Goal: Register for event/course

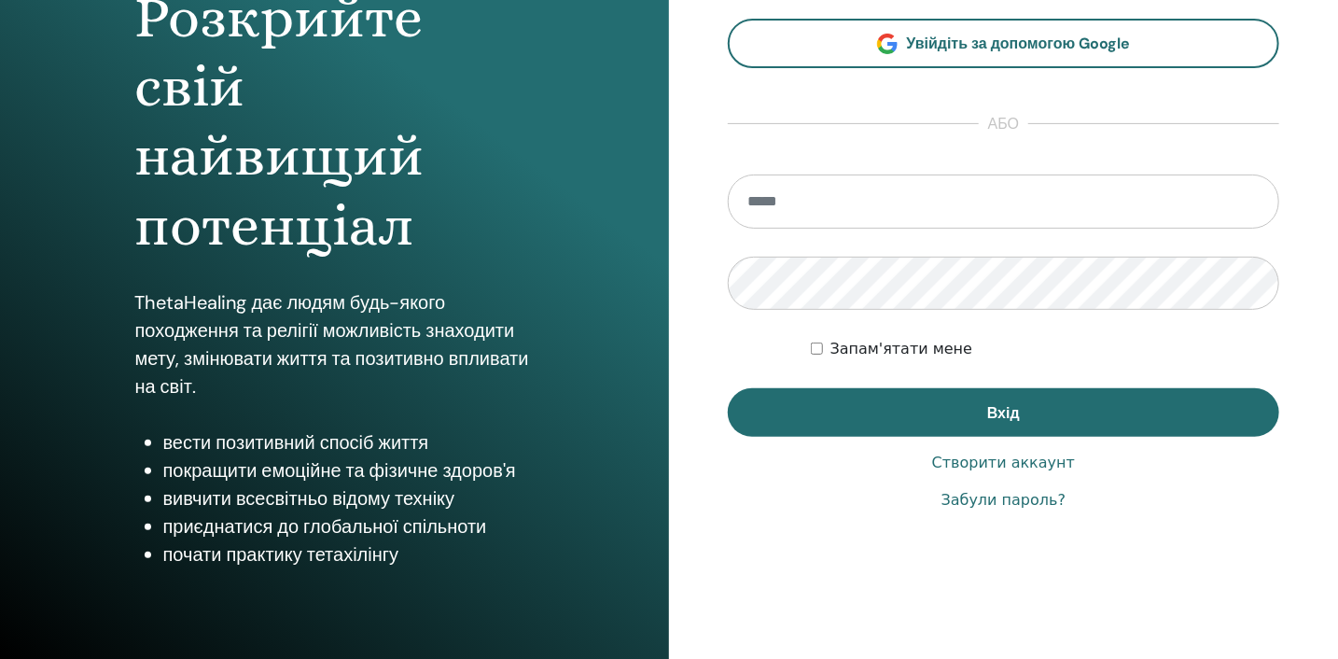
scroll to position [236, 0]
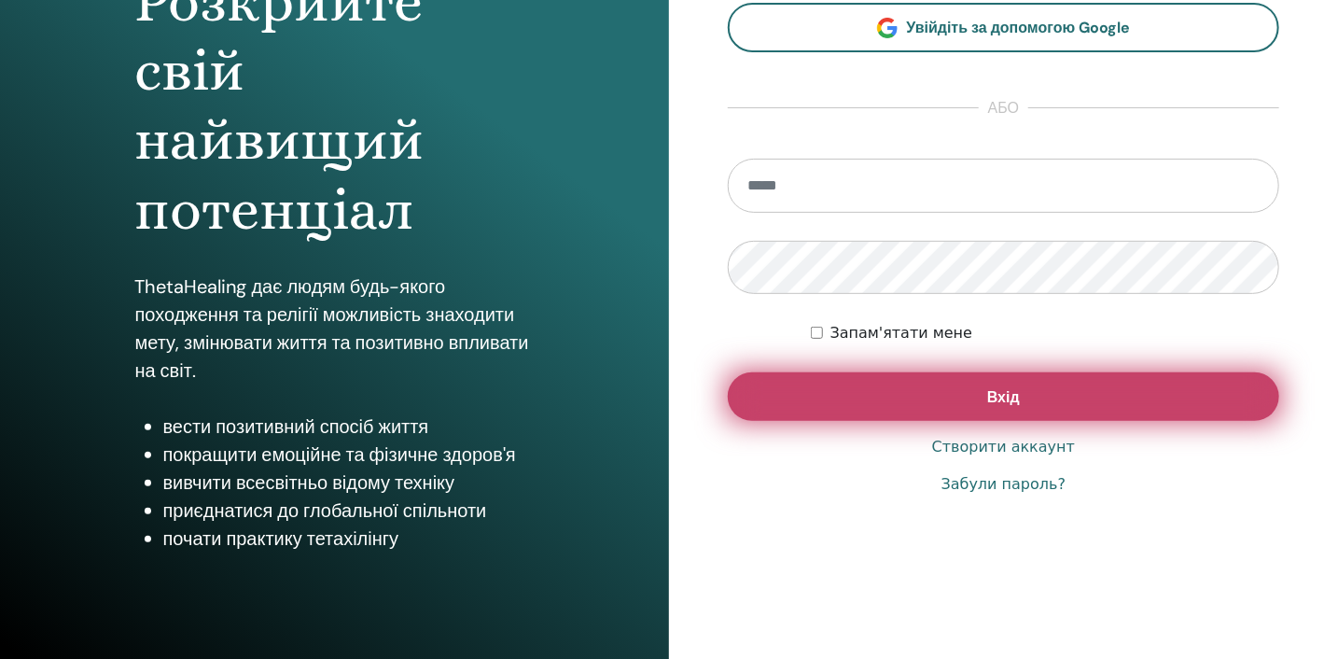
type input "**********"
click at [1001, 397] on span "Вхід" at bounding box center [1003, 397] width 33 height 20
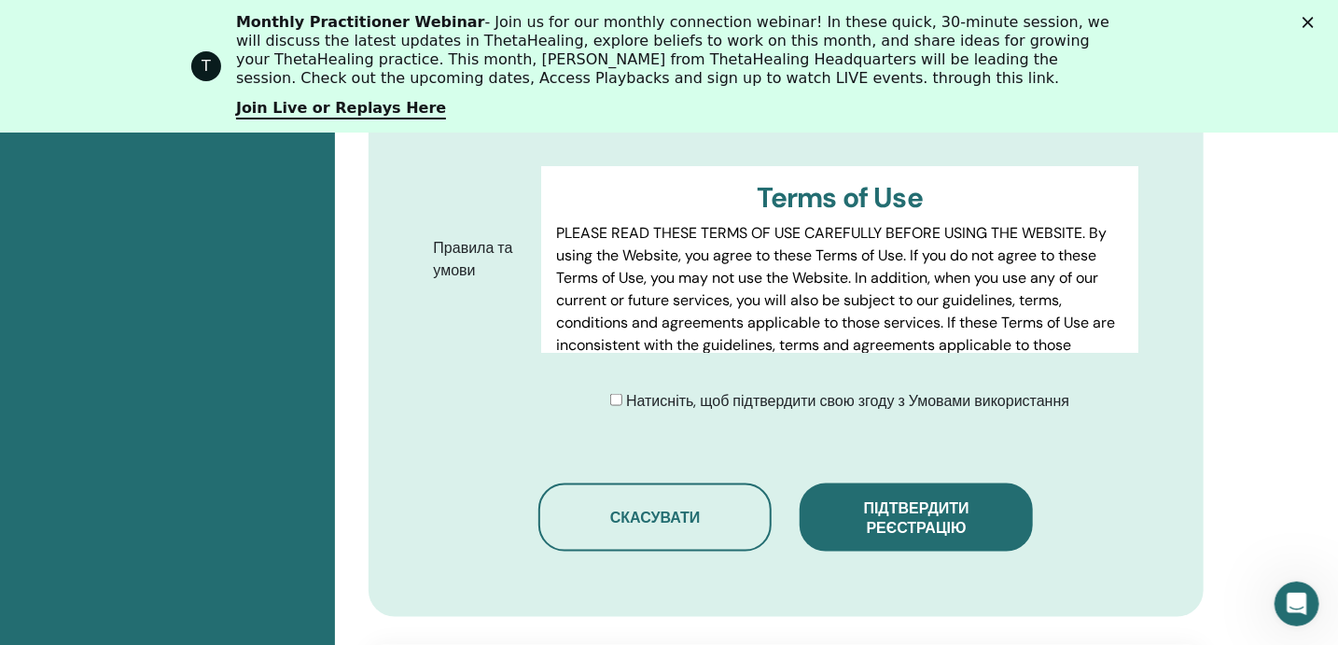
scroll to position [1071, 0]
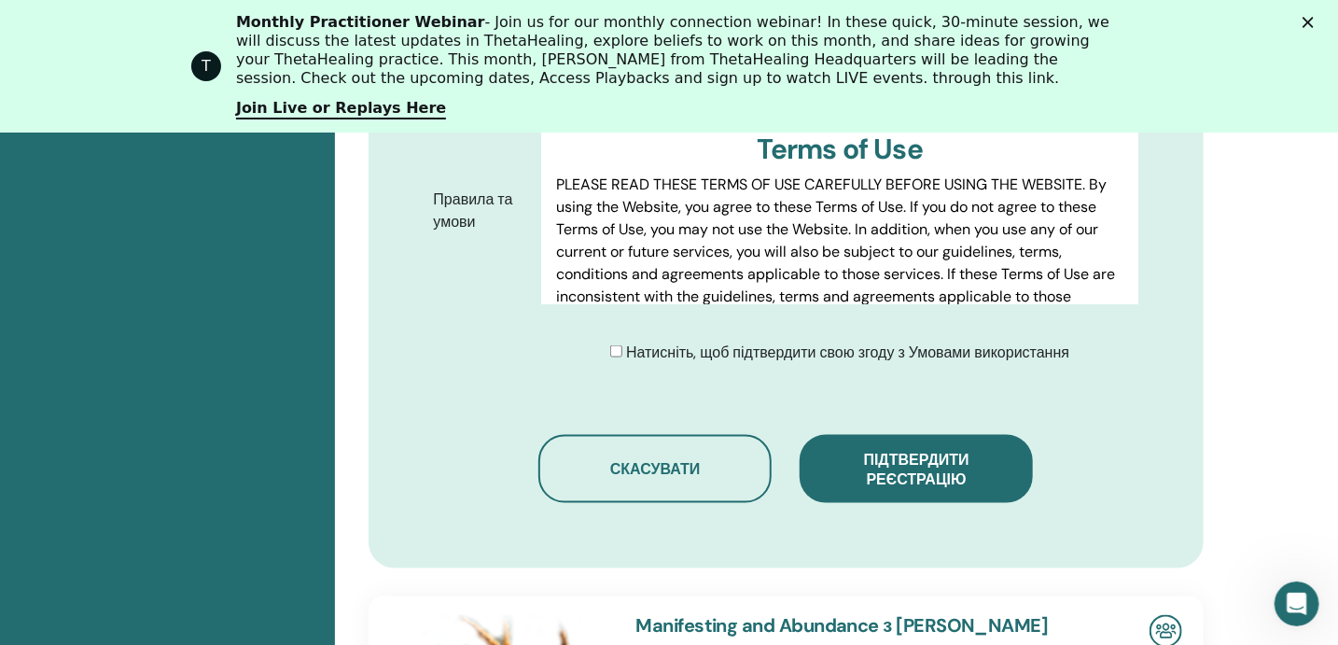
click at [956, 457] on span "Підтвердити реєстрацію" at bounding box center [916, 469] width 105 height 39
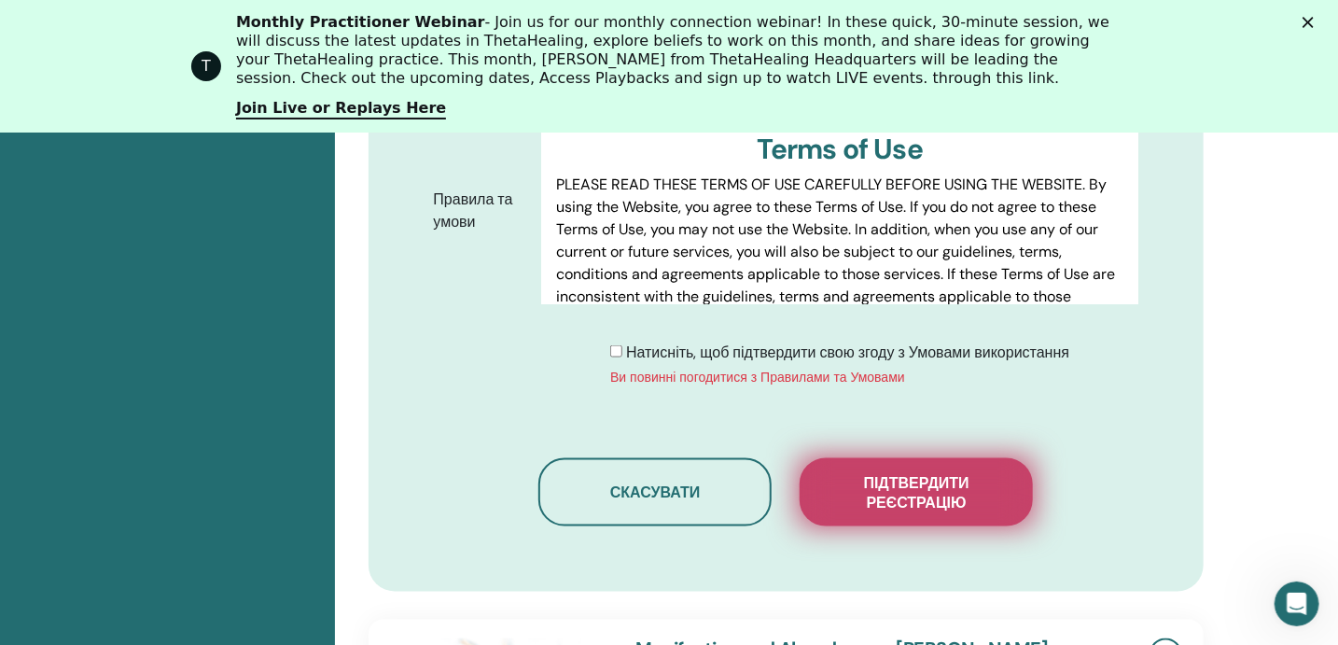
click at [932, 501] on span "Підтвердити реєстрацію" at bounding box center [916, 492] width 187 height 39
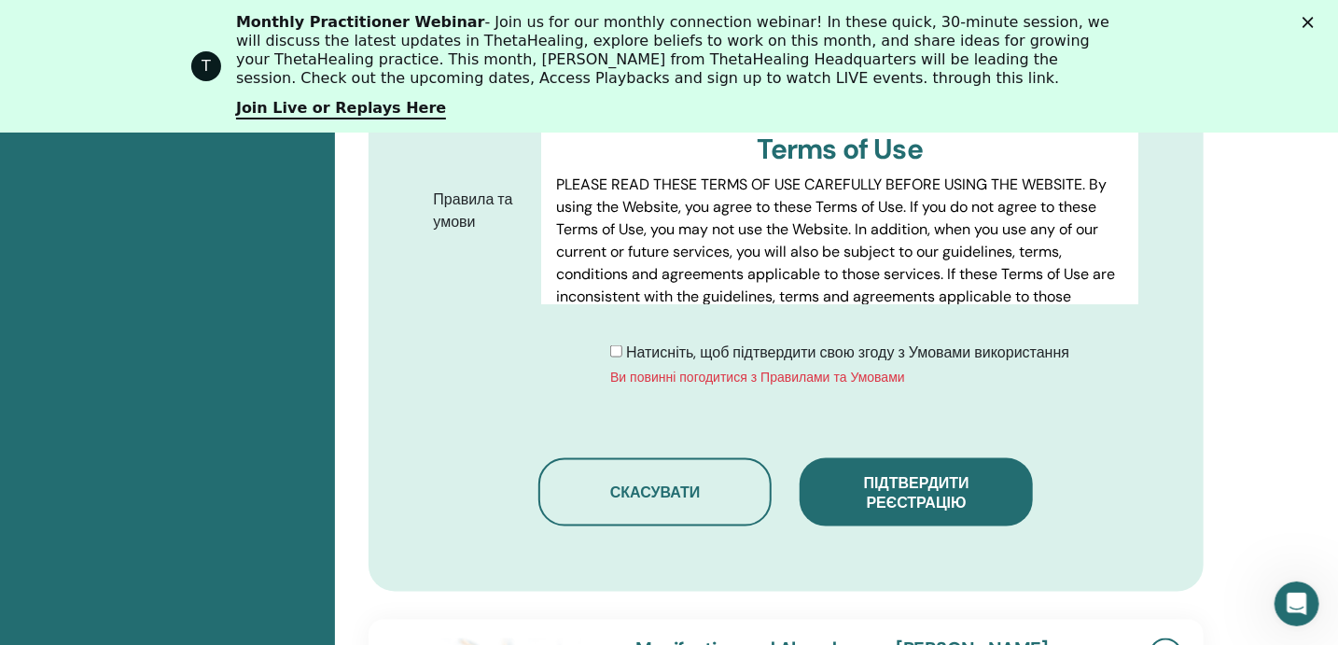
click at [651, 356] on span "Натисніть, щоб підтвердити свою згоду з Умовами використання" at bounding box center [847, 352] width 443 height 20
drag, startPoint x: 886, startPoint y: 477, endPoint x: 964, endPoint y: 458, distance: 80.6
click at [888, 477] on span "Підтвердити реєстрацію" at bounding box center [916, 492] width 105 height 39
